Goal: Task Accomplishment & Management: Complete application form

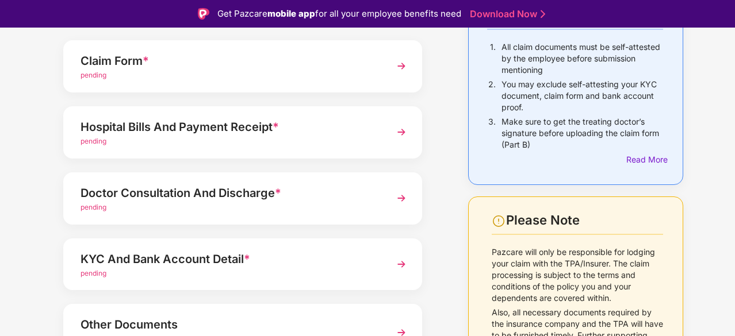
scroll to position [120, 0]
click at [396, 132] on img at bounding box center [401, 131] width 21 height 21
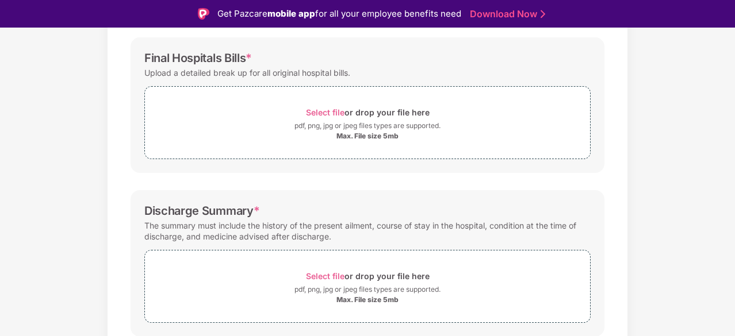
scroll to position [160, 0]
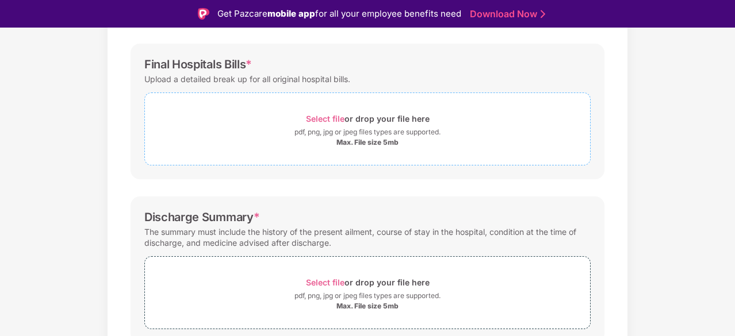
click at [333, 118] on span "Select file" at bounding box center [325, 119] width 39 height 10
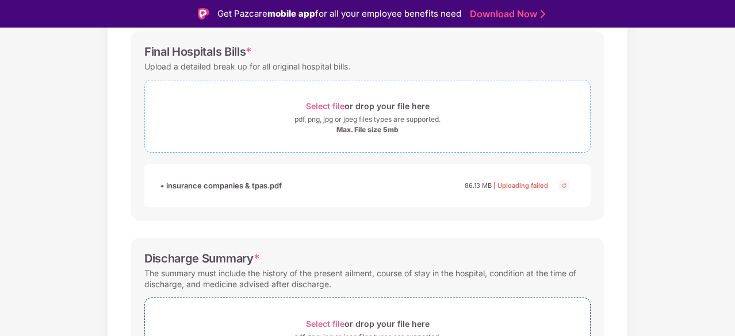
scroll to position [124, 0]
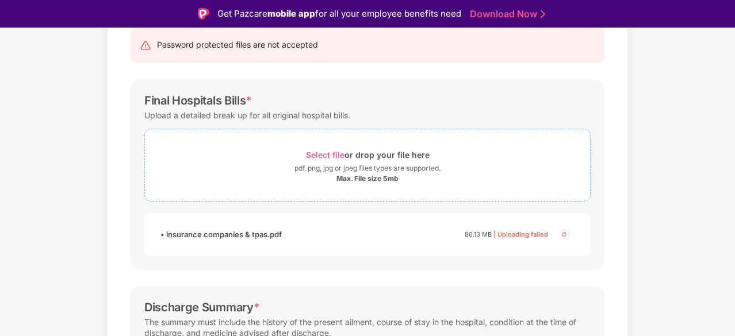
click at [326, 153] on span "Select file" at bounding box center [325, 155] width 39 height 10
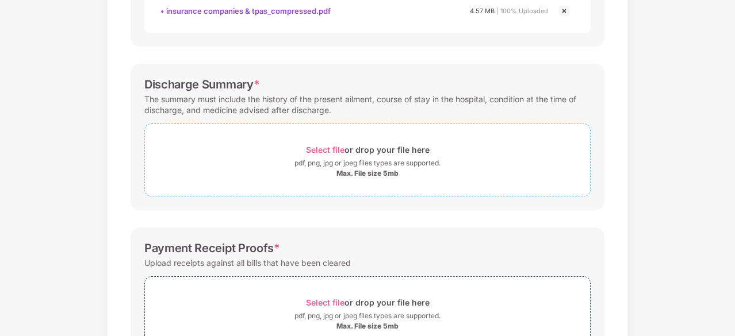
scroll to position [320, 0]
click at [325, 144] on div "Select file or drop your file here" at bounding box center [368, 151] width 124 height 16
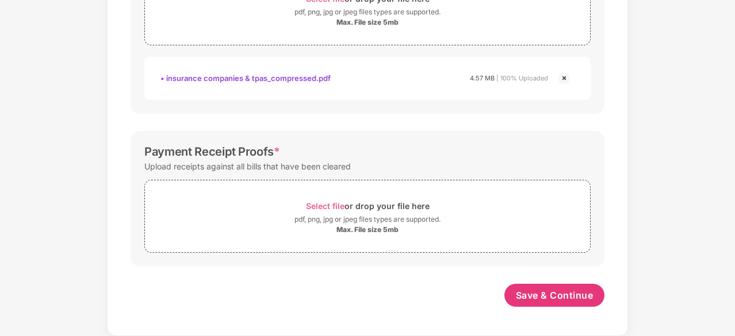
scroll to position [470, 0]
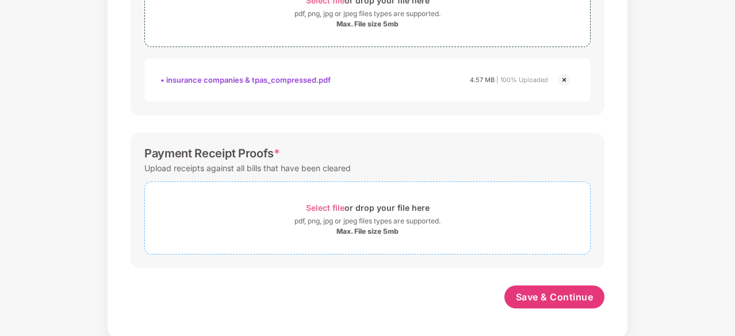
click at [317, 207] on span "Select file" at bounding box center [325, 208] width 39 height 10
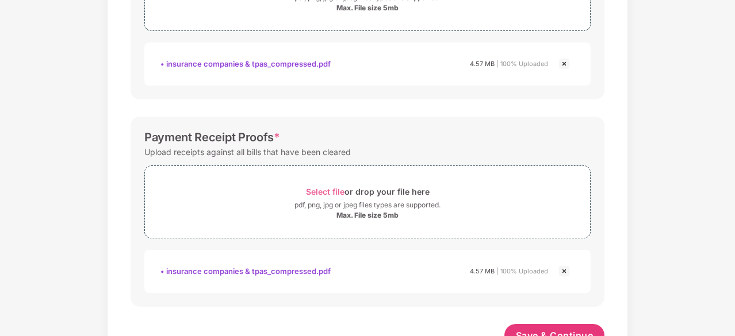
scroll to position [512, 0]
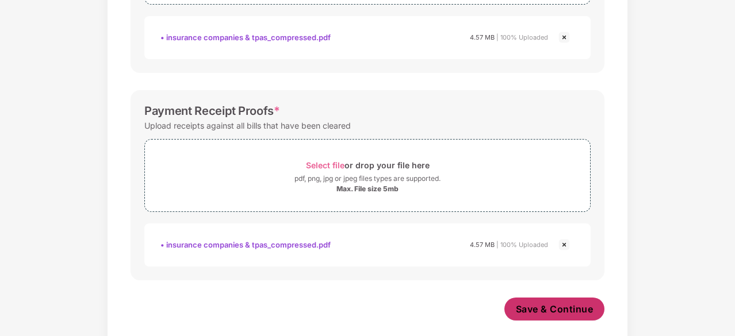
click at [547, 306] on span "Save & Continue" at bounding box center [555, 309] width 78 height 13
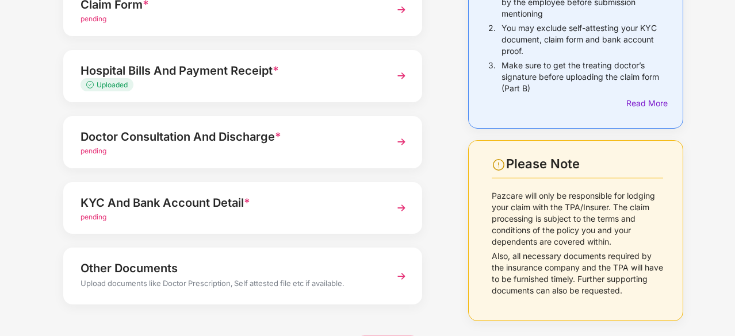
scroll to position [149, 0]
click at [393, 136] on img at bounding box center [401, 141] width 21 height 21
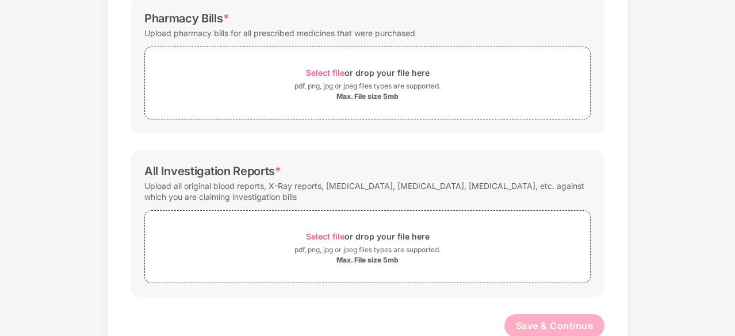
scroll to position [332, 0]
click at [318, 233] on span "Select file" at bounding box center [325, 236] width 39 height 10
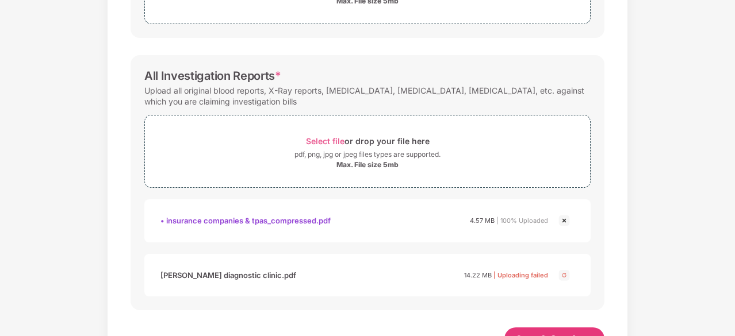
scroll to position [469, 0]
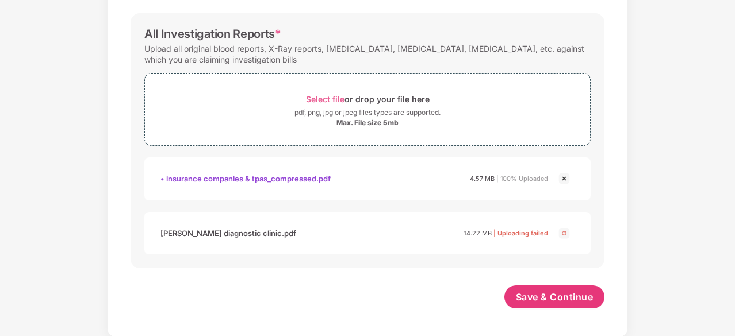
click at [566, 178] on img at bounding box center [564, 179] width 14 height 14
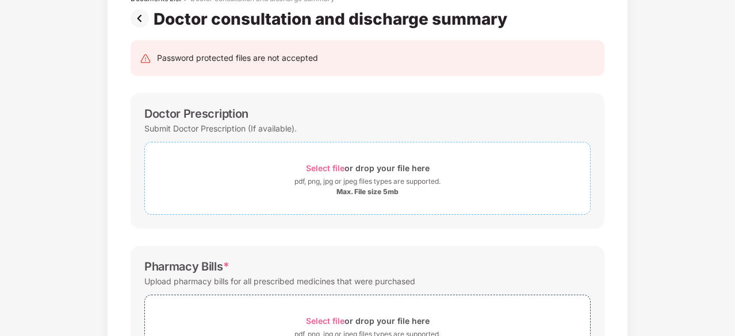
scroll to position [83, 0]
click at [323, 166] on span "Select file" at bounding box center [325, 169] width 39 height 10
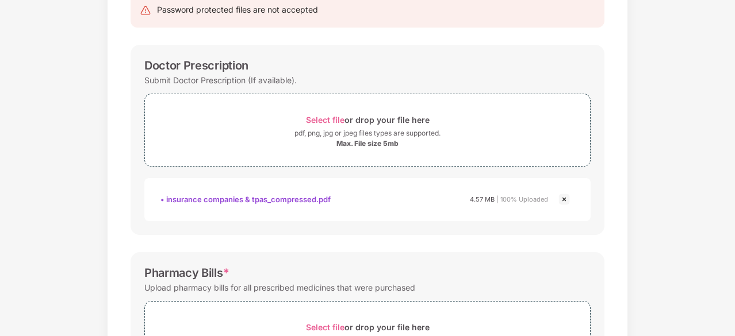
scroll to position [133, 0]
click at [564, 195] on img at bounding box center [564, 198] width 14 height 14
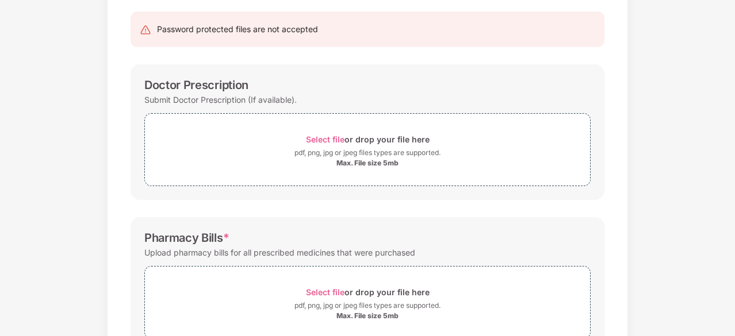
scroll to position [112, 0]
click at [332, 139] on span "Select file" at bounding box center [325, 140] width 39 height 10
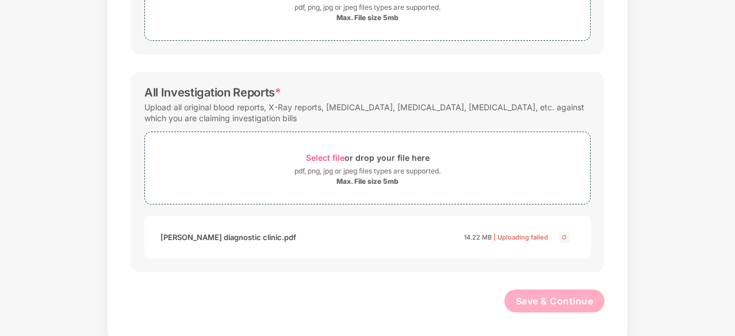
scroll to position [414, 0]
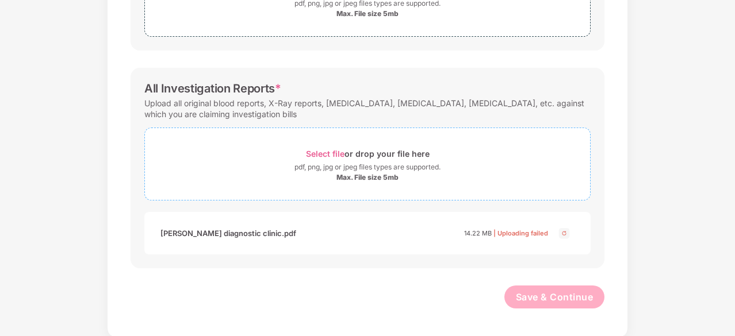
click at [331, 150] on span "Select file" at bounding box center [325, 154] width 39 height 10
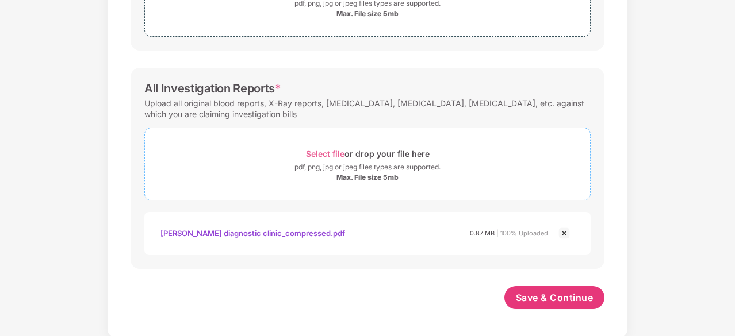
click at [331, 149] on span "Select file" at bounding box center [325, 154] width 39 height 10
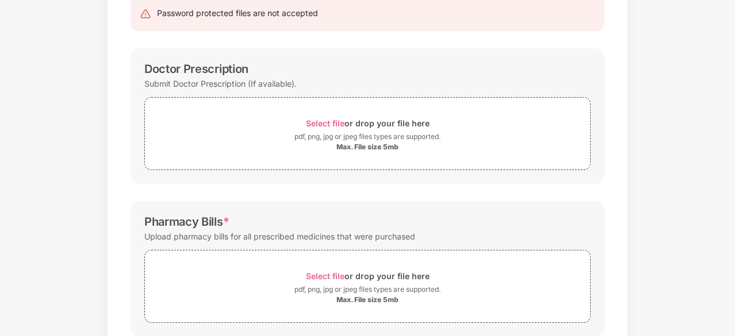
scroll to position [85, 0]
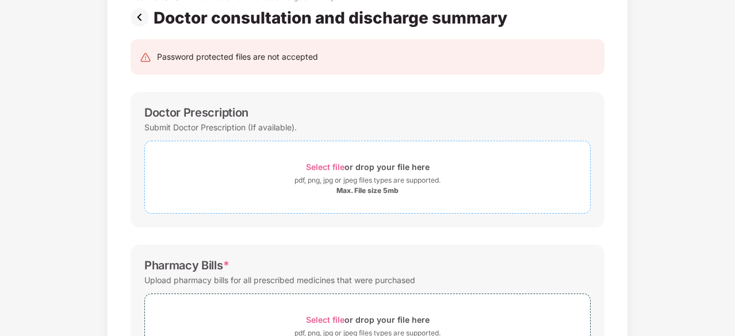
click at [327, 168] on span "Select file" at bounding box center [325, 167] width 39 height 10
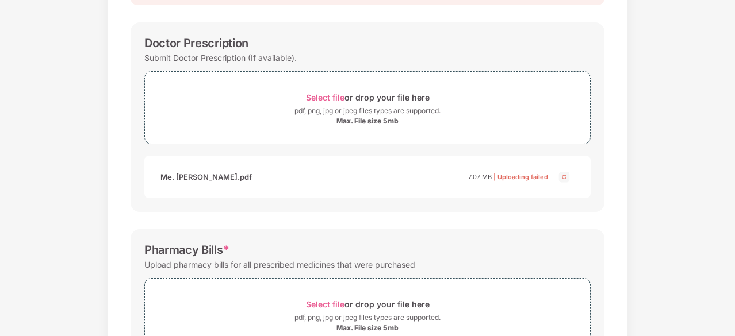
scroll to position [155, 0]
click at [328, 98] on span "Select file" at bounding box center [325, 97] width 39 height 10
click at [688, 153] on div "Documents List > Doctor consultation and discharge summary Doctor consultation …" at bounding box center [367, 330] width 735 height 863
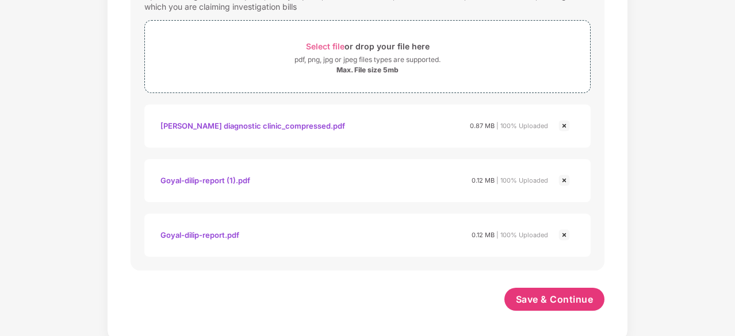
scroll to position [579, 0]
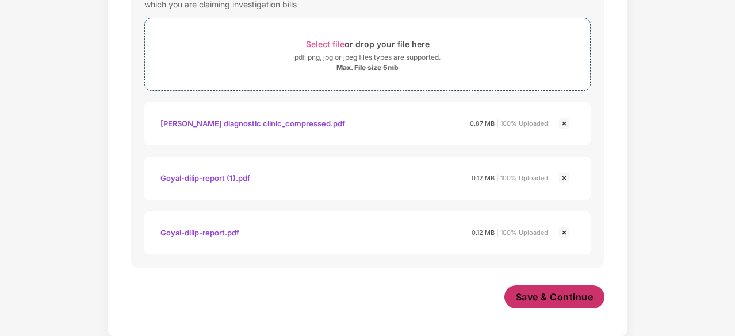
click at [561, 301] on span "Save & Continue" at bounding box center [555, 297] width 78 height 13
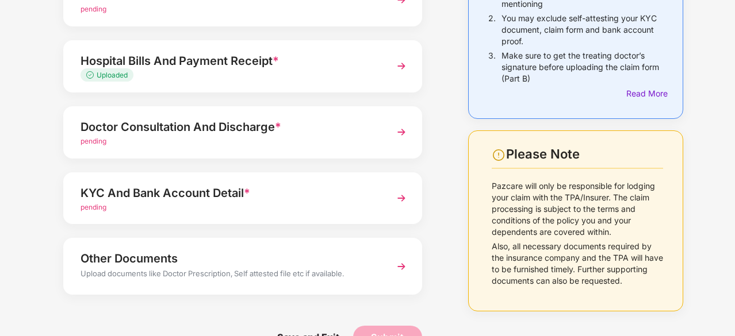
scroll to position [132, 0]
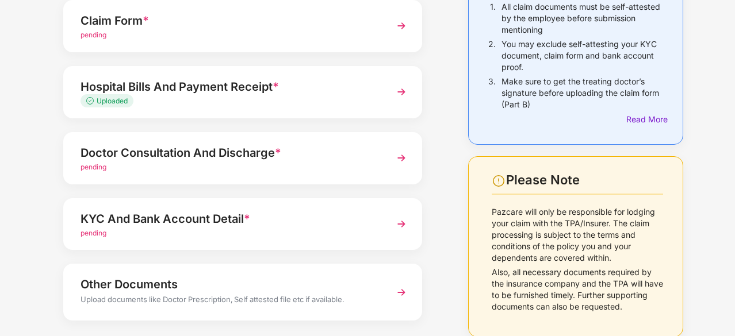
click at [381, 154] on div "Doctor Consultation And Discharge * pending" at bounding box center [242, 158] width 359 height 52
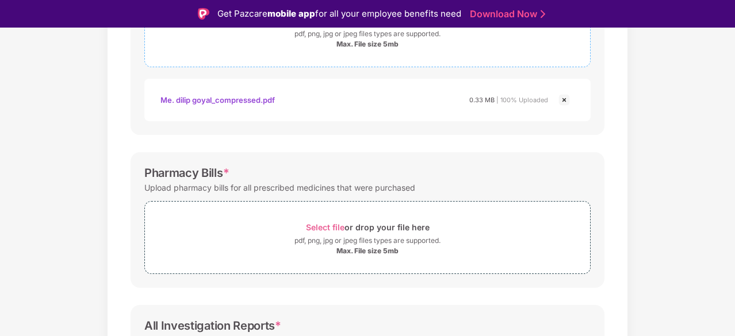
scroll to position [289, 0]
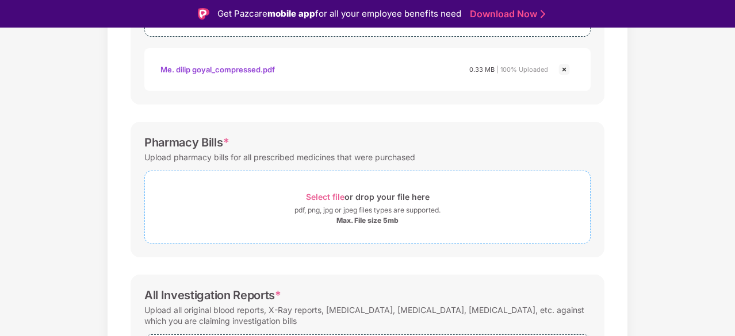
click at [310, 194] on span "Select file" at bounding box center [325, 197] width 39 height 10
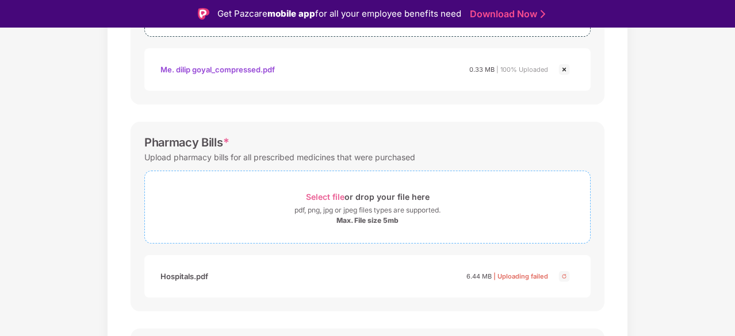
click at [328, 196] on span "Select file" at bounding box center [325, 197] width 39 height 10
click at [317, 193] on span "Select file" at bounding box center [325, 197] width 39 height 10
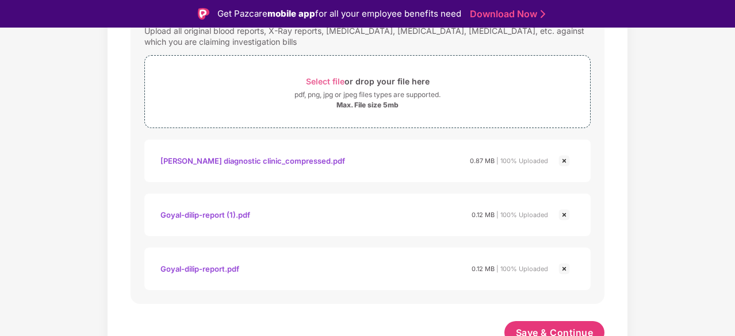
scroll to position [631, 0]
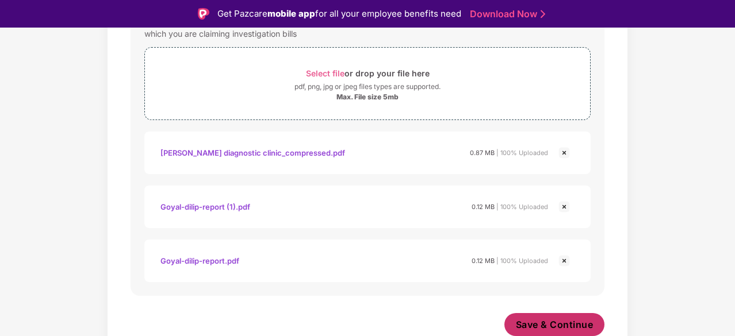
click at [552, 319] on span "Save & Continue" at bounding box center [555, 324] width 78 height 13
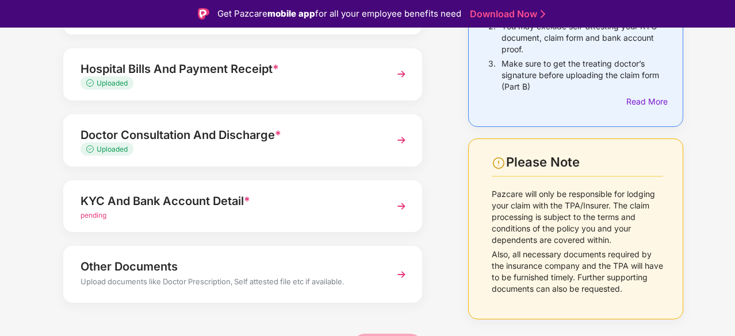
scroll to position [187, 0]
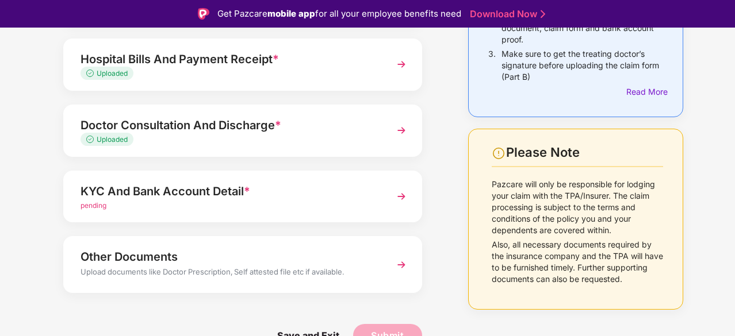
click at [399, 264] on img at bounding box center [401, 265] width 21 height 21
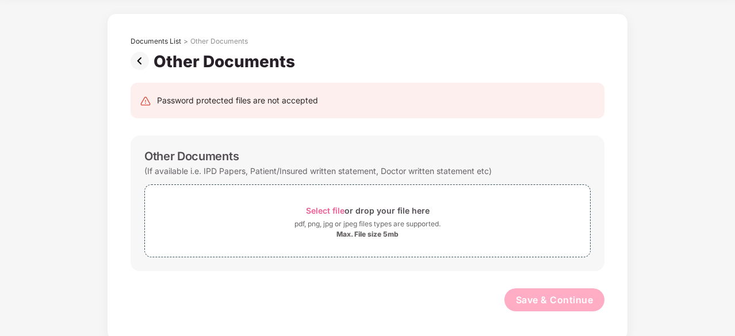
scroll to position [44, 0]
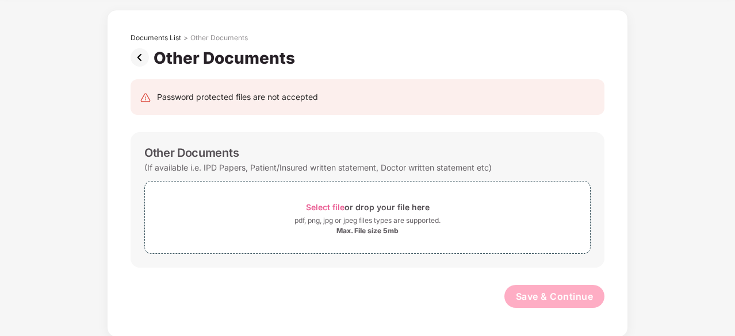
click at [137, 59] on img at bounding box center [142, 57] width 23 height 18
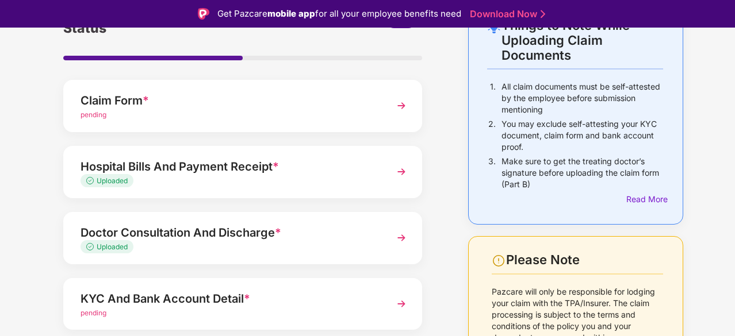
scroll to position [83, 0]
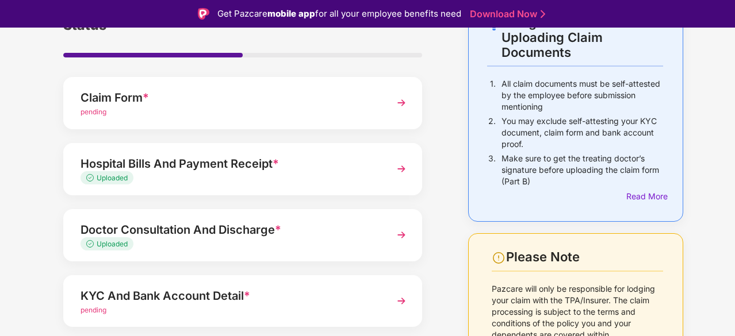
click at [317, 231] on div "Doctor Consultation And Discharge *" at bounding box center [228, 230] width 297 height 18
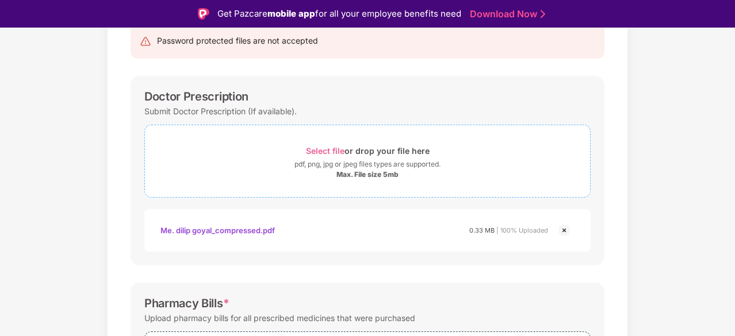
scroll to position [129, 0]
click at [320, 148] on span "Select file" at bounding box center [325, 150] width 39 height 10
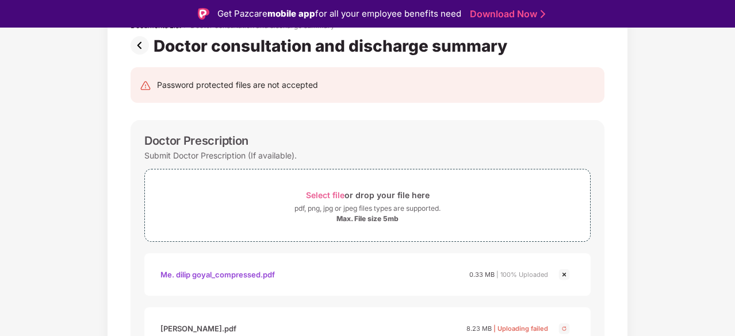
scroll to position [82, 0]
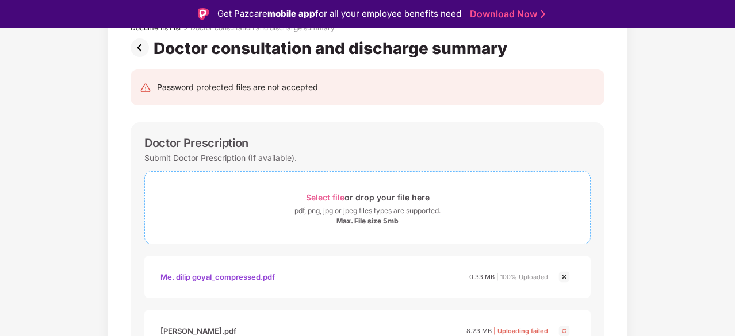
click at [334, 194] on span "Select file" at bounding box center [325, 198] width 39 height 10
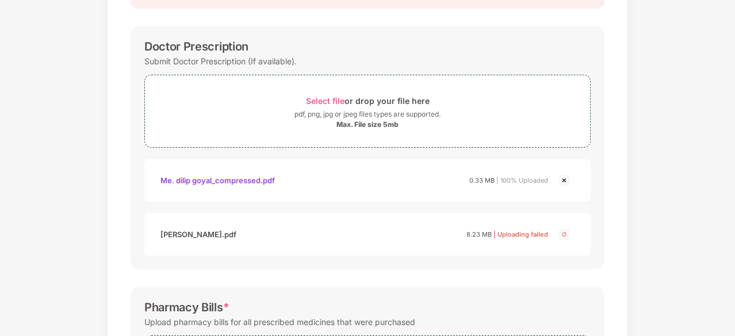
scroll to position [0, 0]
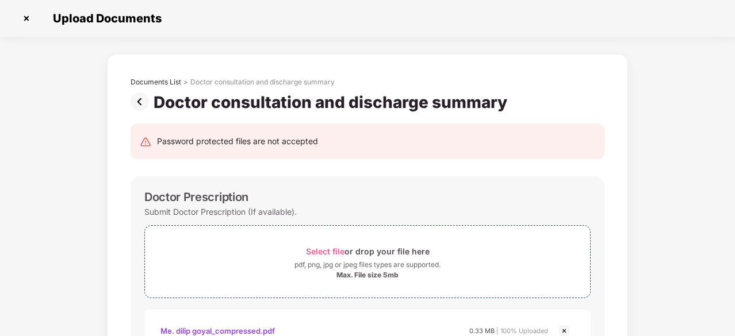
click at [20, 15] on img at bounding box center [26, 18] width 18 height 18
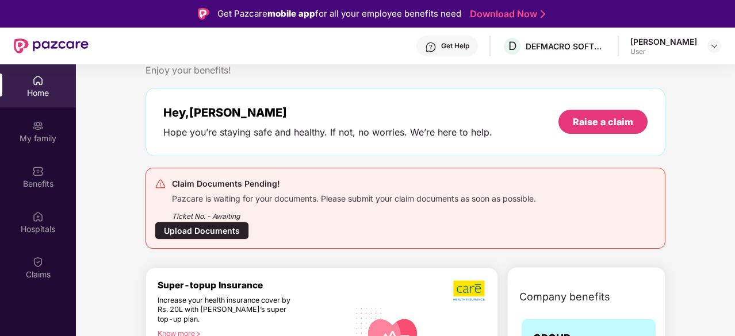
scroll to position [20, 0]
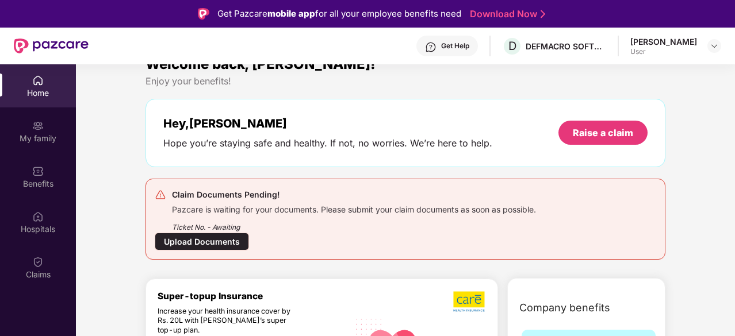
click at [212, 240] on div "Upload Documents" at bounding box center [202, 242] width 94 height 18
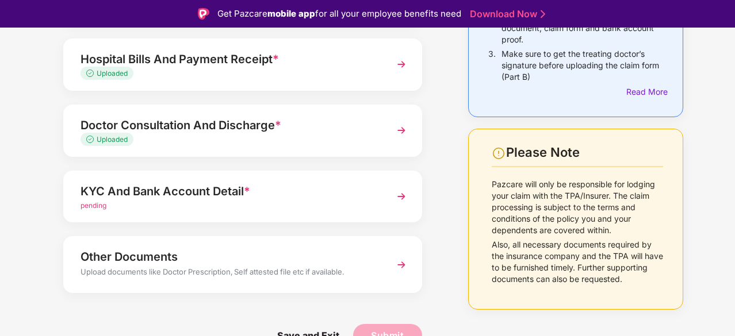
scroll to position [28, 0]
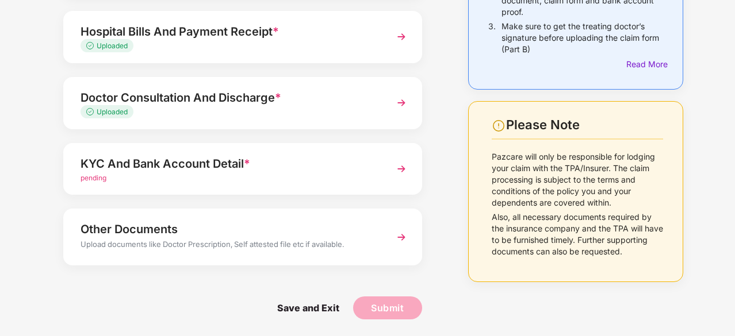
click at [397, 237] on img at bounding box center [401, 237] width 21 height 21
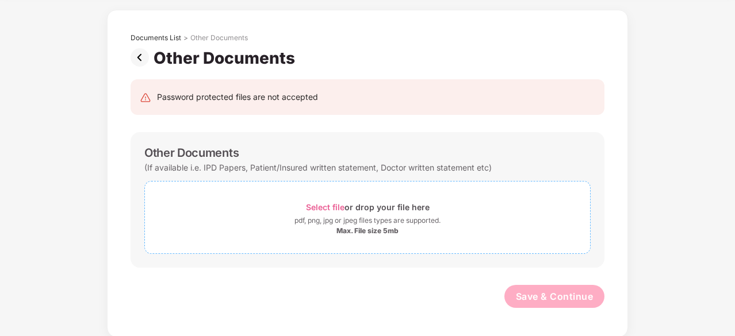
click at [320, 202] on span "Select file" at bounding box center [325, 207] width 39 height 10
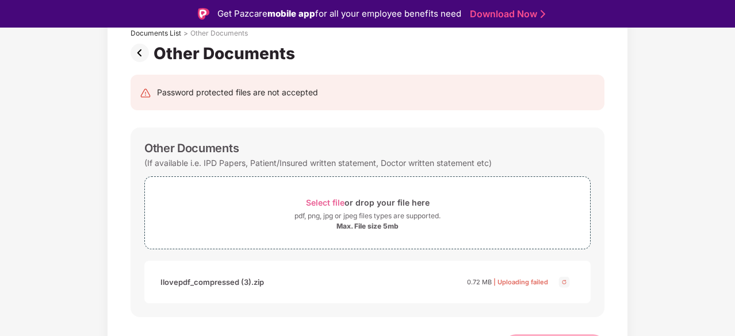
scroll to position [98, 0]
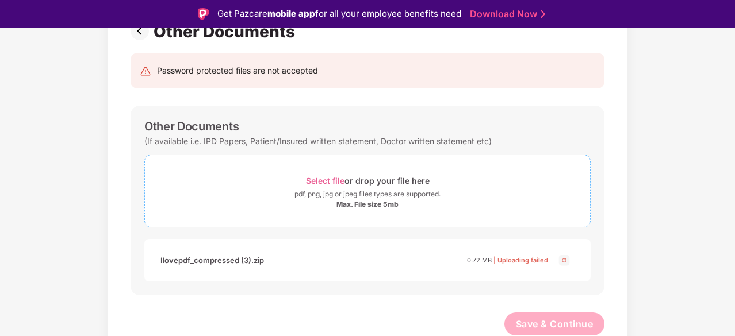
click at [338, 176] on span "Select file" at bounding box center [325, 181] width 39 height 10
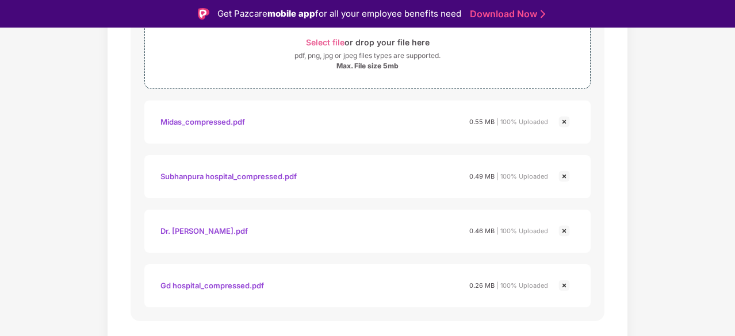
scroll to position [263, 0]
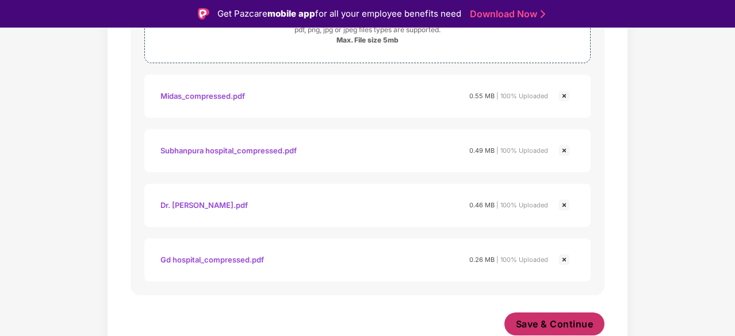
click at [540, 319] on span "Save & Continue" at bounding box center [555, 324] width 78 height 13
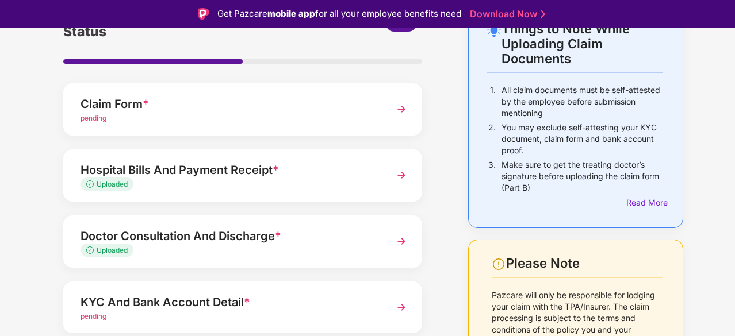
scroll to position [77, 0]
click at [403, 168] on img at bounding box center [401, 174] width 21 height 21
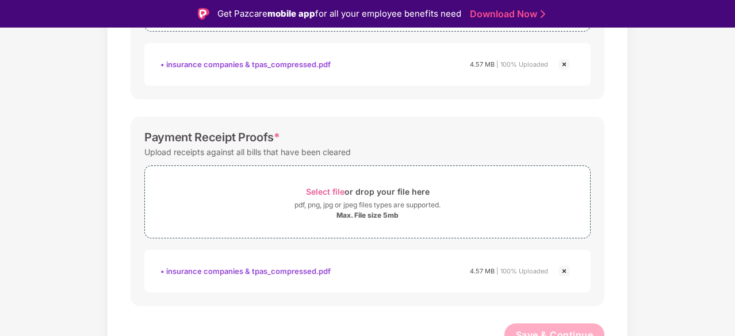
scroll to position [523, 0]
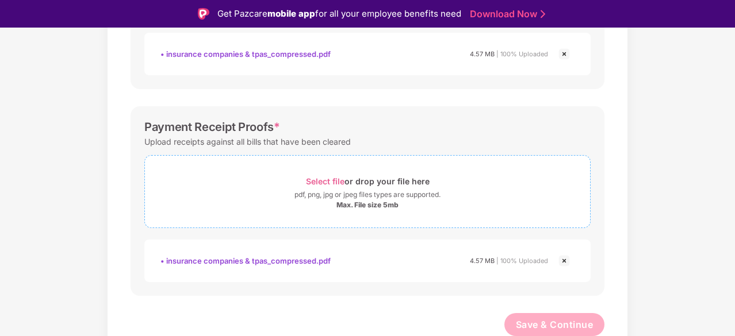
click at [331, 180] on span "Select file" at bounding box center [325, 181] width 39 height 10
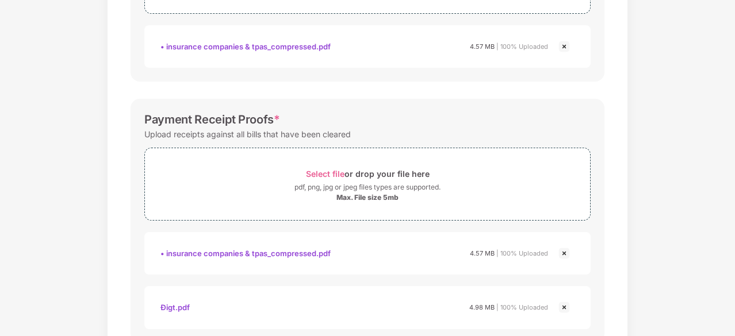
scroll to position [501, 0]
click at [328, 172] on span "Select file" at bounding box center [325, 175] width 39 height 10
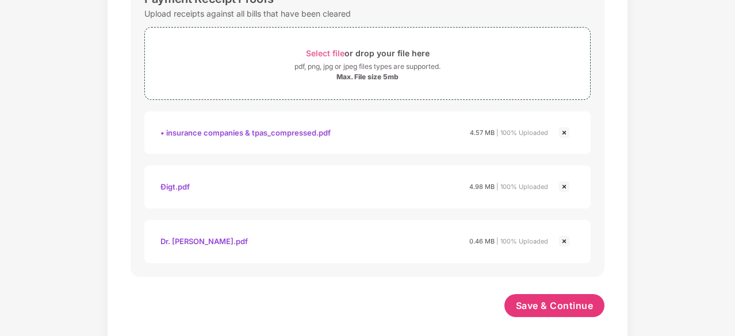
scroll to position [632, 0]
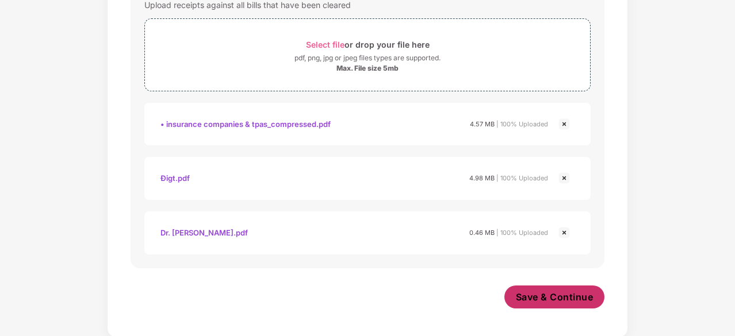
click at [555, 304] on button "Save & Continue" at bounding box center [554, 297] width 101 height 23
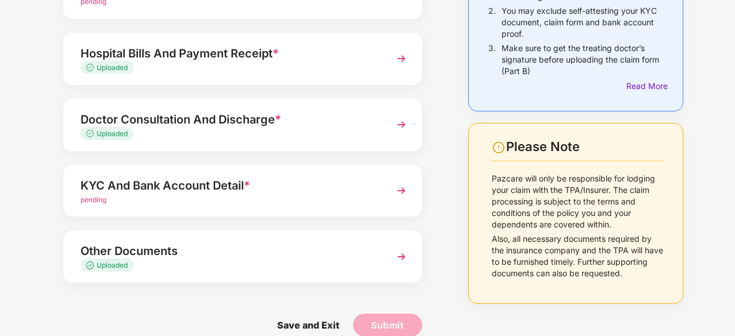
scroll to position [183, 0]
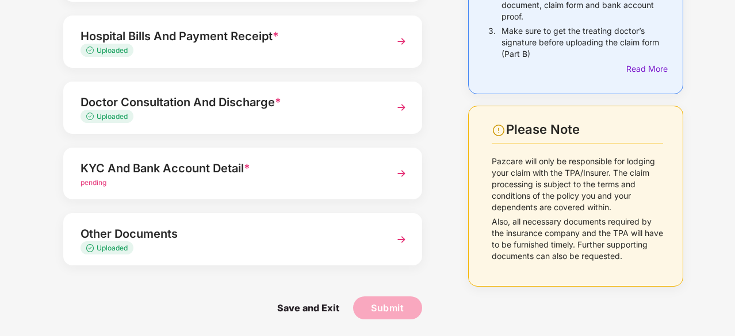
click at [401, 179] on img at bounding box center [401, 173] width 21 height 21
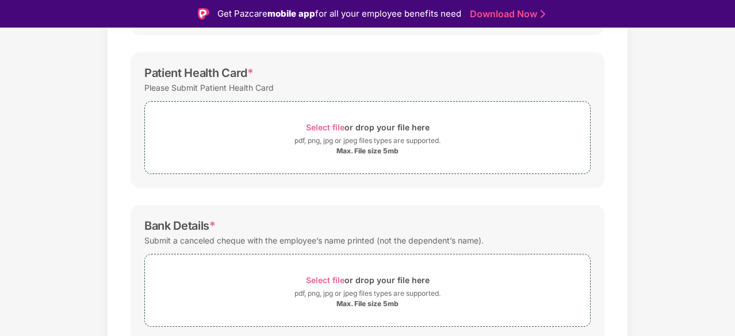
scroll to position [306, 0]
click at [337, 122] on span "Select file" at bounding box center [325, 126] width 39 height 10
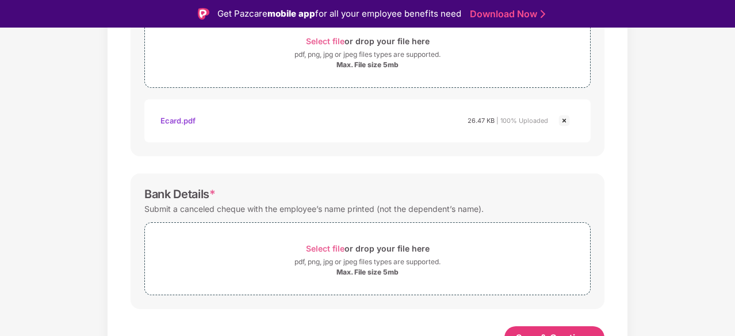
scroll to position [404, 0]
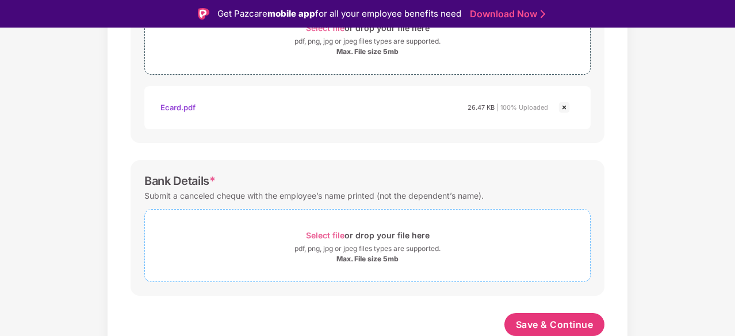
click at [320, 232] on span "Select file" at bounding box center [325, 236] width 39 height 10
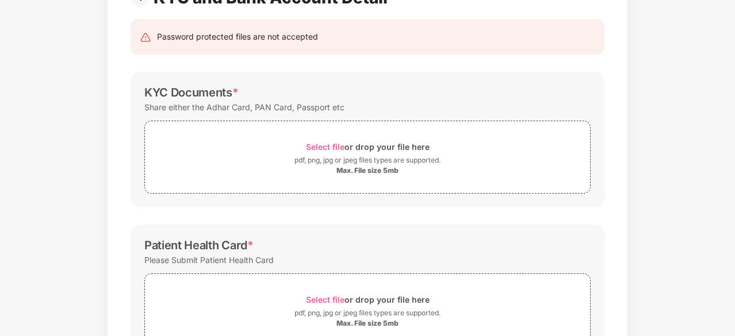
scroll to position [106, 0]
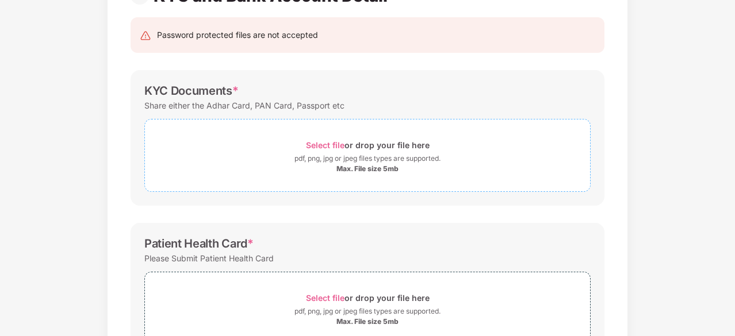
click at [327, 145] on span "Select file" at bounding box center [325, 145] width 39 height 10
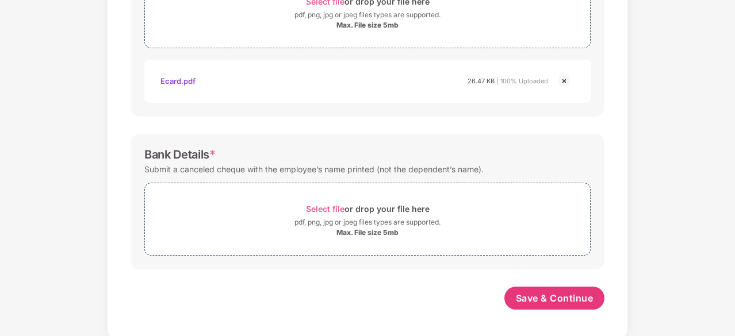
scroll to position [458, 0]
click at [324, 204] on span "Select file" at bounding box center [325, 209] width 39 height 10
click at [320, 206] on span "Select file" at bounding box center [325, 209] width 39 height 10
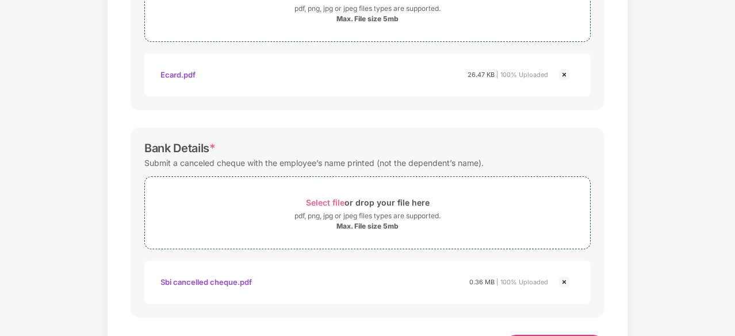
scroll to position [513, 0]
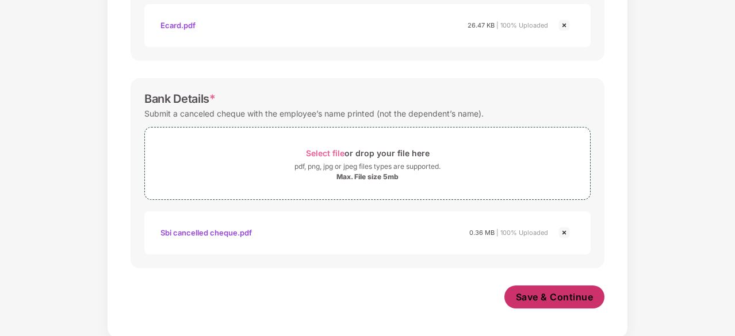
click at [546, 295] on span "Save & Continue" at bounding box center [555, 297] width 78 height 13
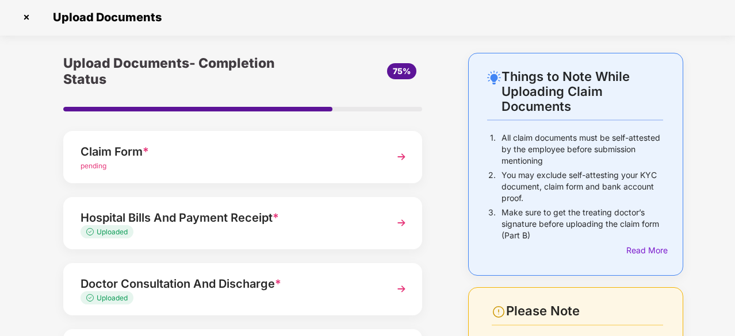
scroll to position [0, 0]
